Goal: Navigation & Orientation: Go to known website

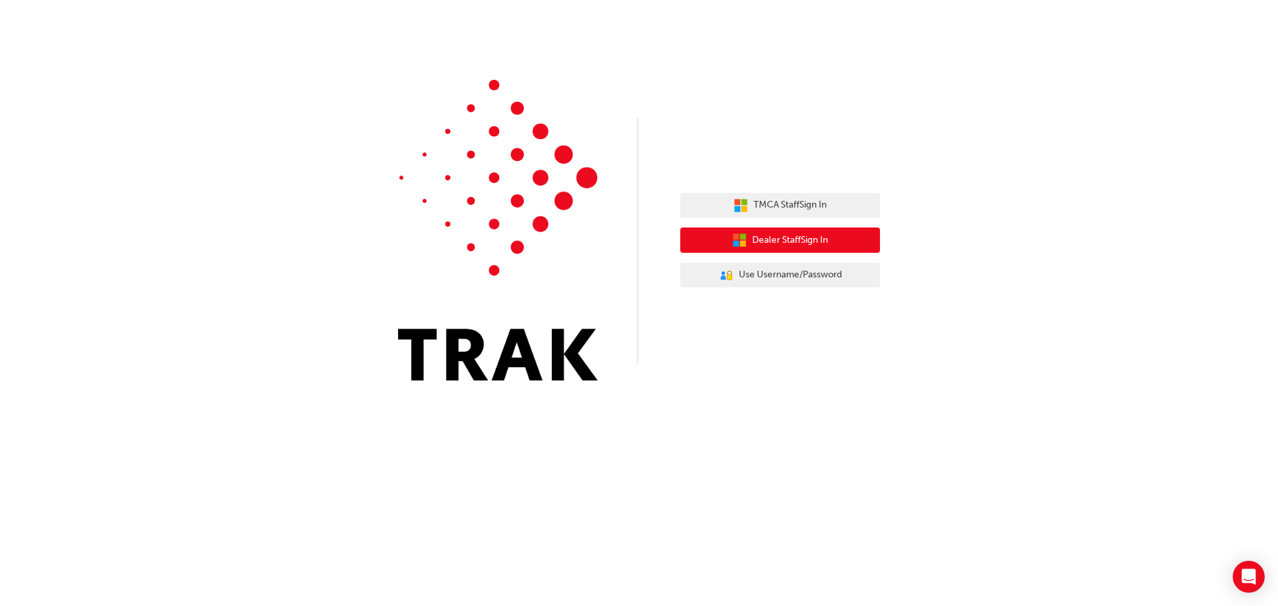
click at [802, 236] on span "Dealer Staff Sign In" at bounding box center [790, 240] width 76 height 15
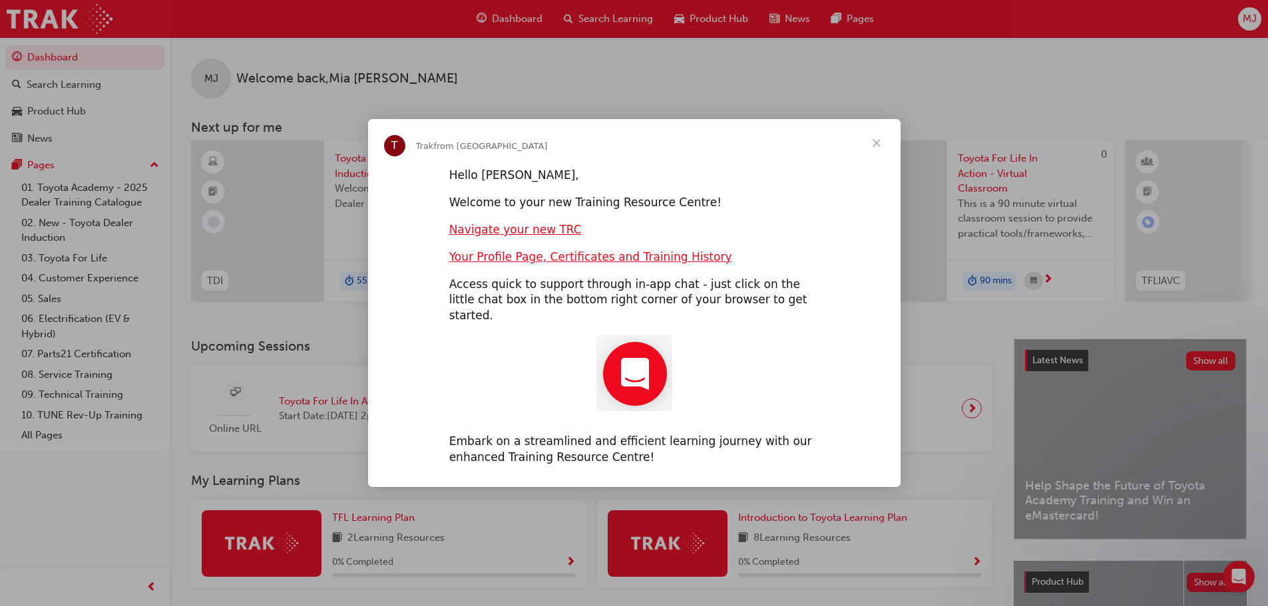
click at [879, 151] on span "Close" at bounding box center [876, 143] width 48 height 48
